Goal: Check status: Check status

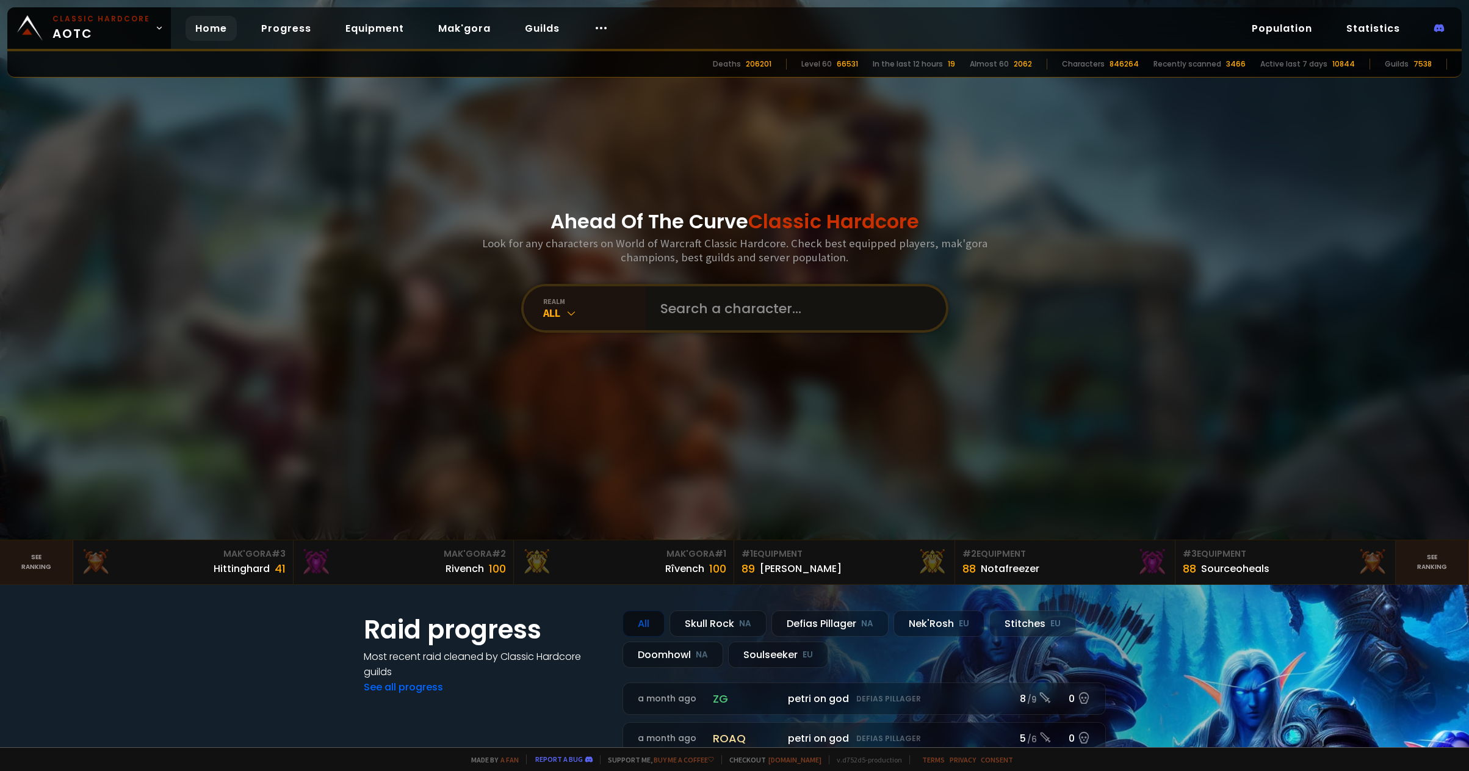
click at [743, 314] on input "text" at bounding box center [792, 308] width 278 height 44
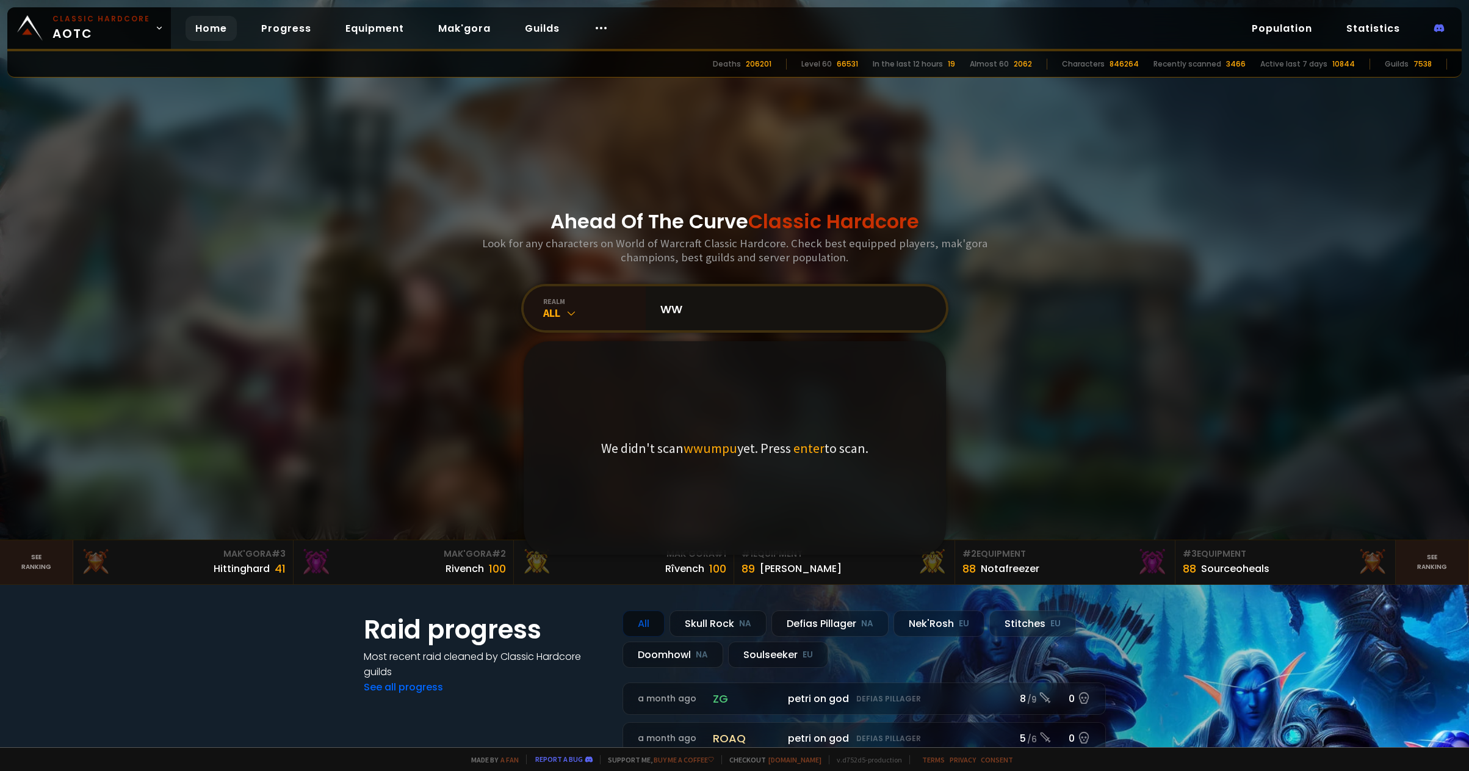
type input "w"
type input "creamee"
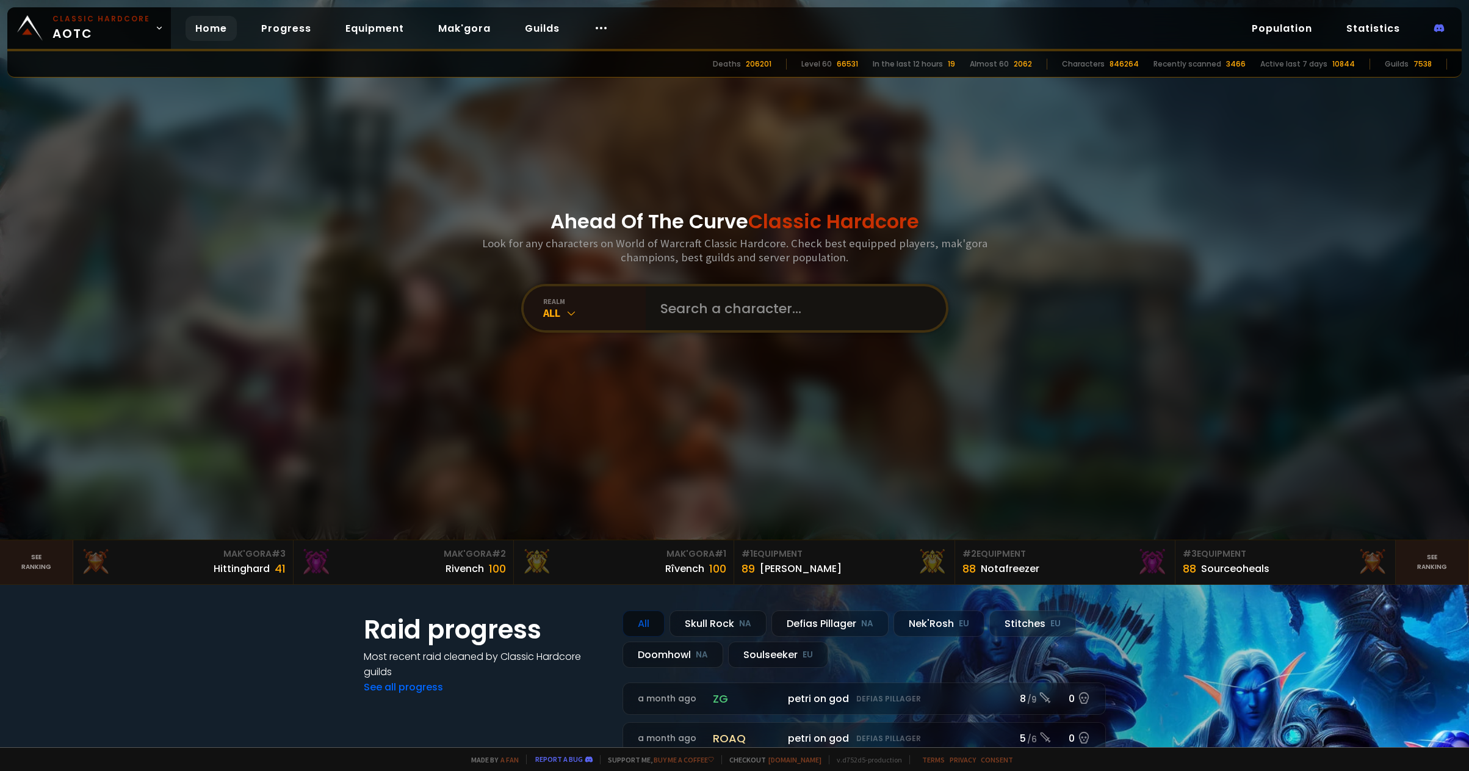
click at [698, 306] on input "text" at bounding box center [792, 308] width 278 height 44
type input "wwumpus"
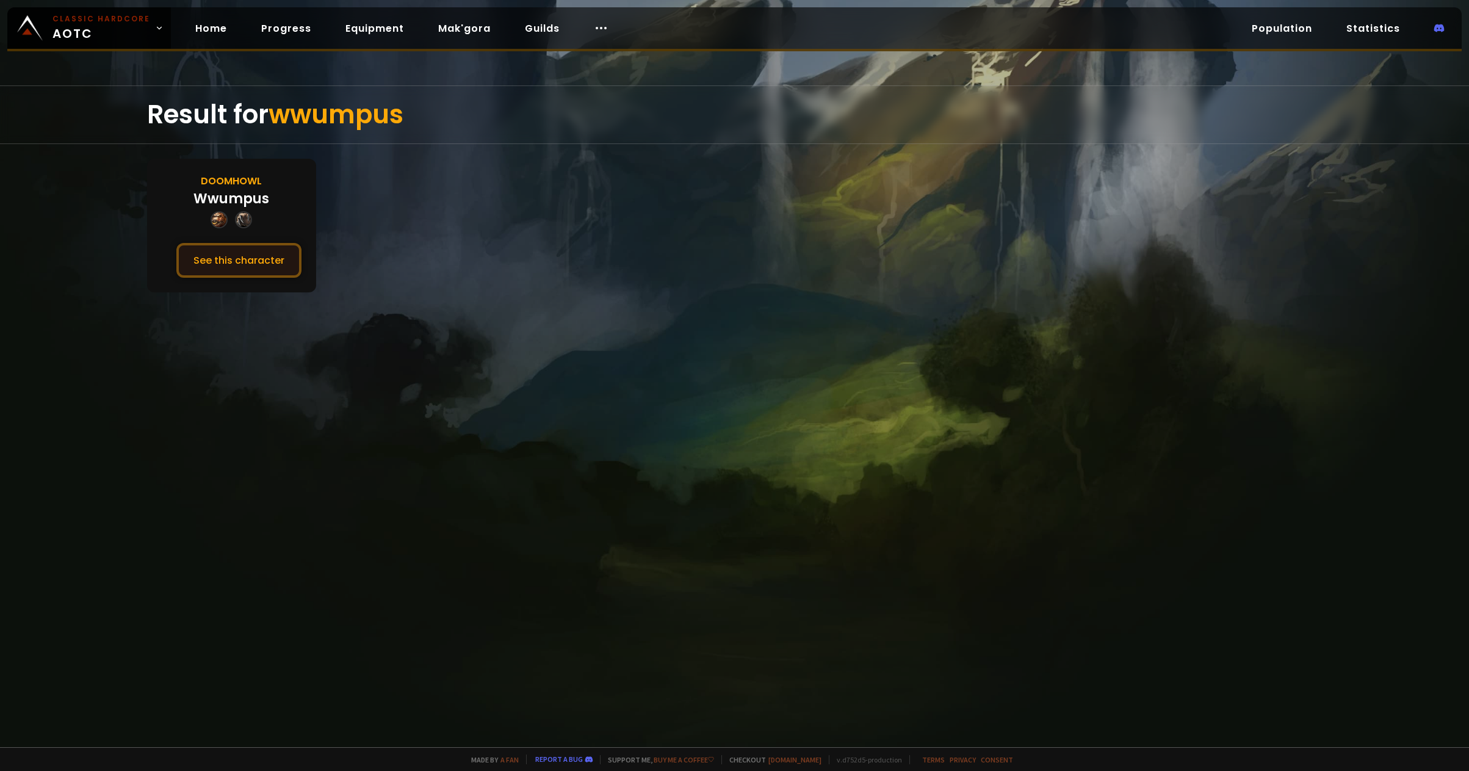
click at [232, 259] on button "See this character" at bounding box center [238, 260] width 125 height 35
